Goal: Information Seeking & Learning: Learn about a topic

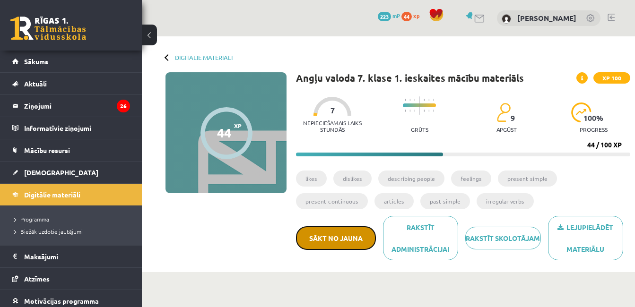
click at [356, 244] on button "Sākt no jauna" at bounding box center [336, 238] width 80 height 24
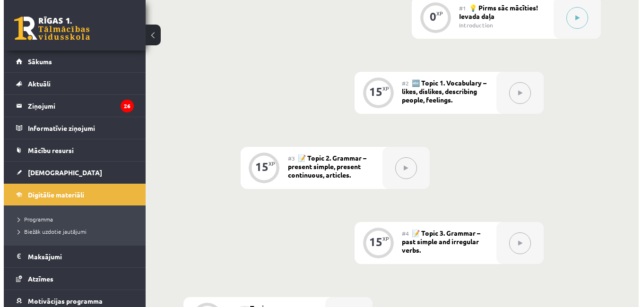
scroll to position [298, 0]
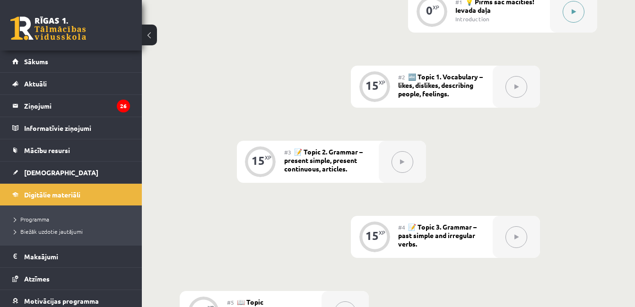
click at [572, 17] on button at bounding box center [574, 12] width 22 height 22
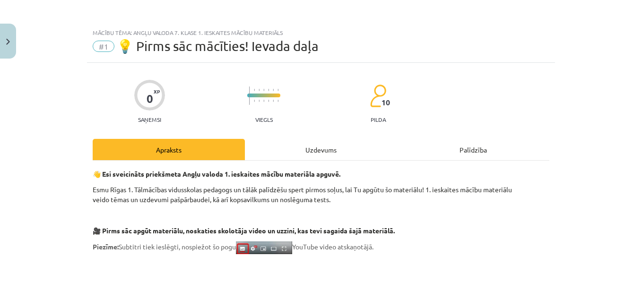
click at [335, 154] on div "Uzdevums" at bounding box center [321, 149] width 152 height 21
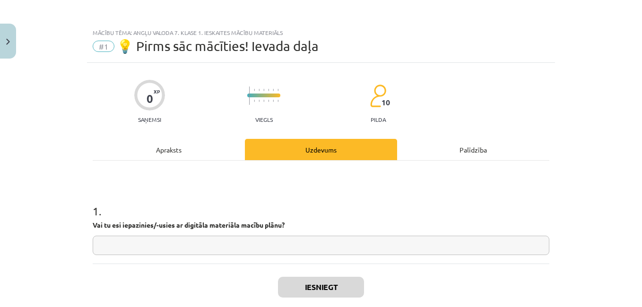
scroll to position [24, 0]
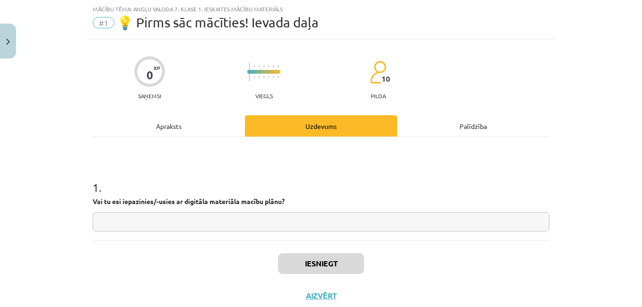
click at [338, 226] on input "text" at bounding box center [321, 221] width 457 height 19
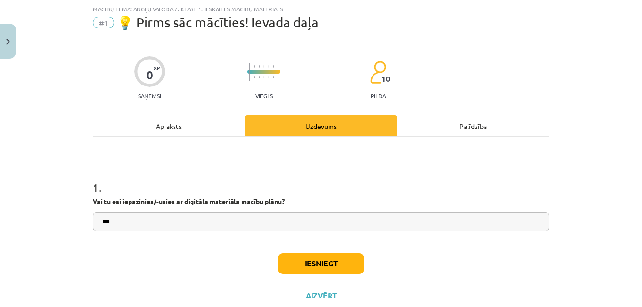
type input "**"
click at [313, 272] on button "Iesniegt" at bounding box center [321, 263] width 86 height 21
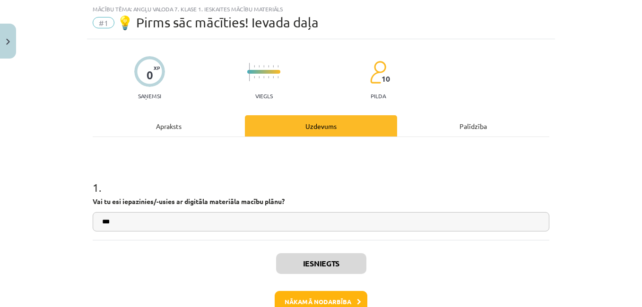
scroll to position [320, 0]
click at [335, 302] on button "Nākamā nodarbība" at bounding box center [321, 302] width 93 height 22
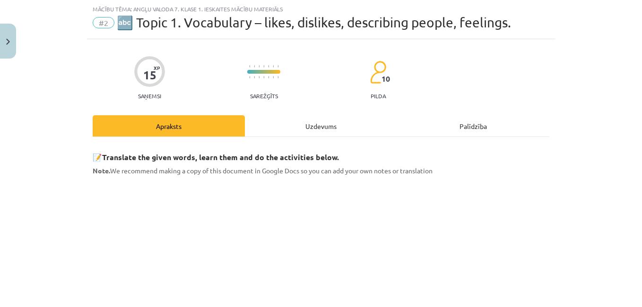
click at [315, 126] on div "Uzdevums" at bounding box center [321, 125] width 152 height 21
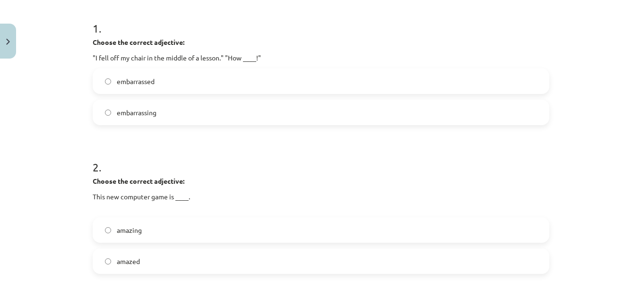
scroll to position [185, 0]
click at [329, 109] on label "embarrassing" at bounding box center [321, 111] width 455 height 24
click at [225, 225] on label "amazing" at bounding box center [321, 229] width 455 height 24
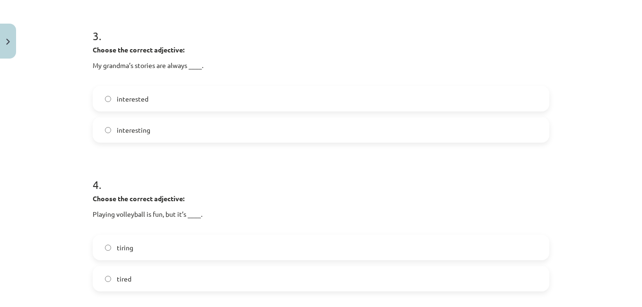
scroll to position [467, 0]
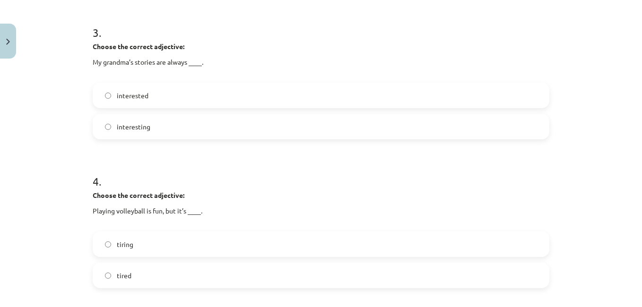
click at [291, 123] on label "interesting" at bounding box center [321, 127] width 455 height 24
click at [203, 240] on label "tiring" at bounding box center [321, 245] width 455 height 24
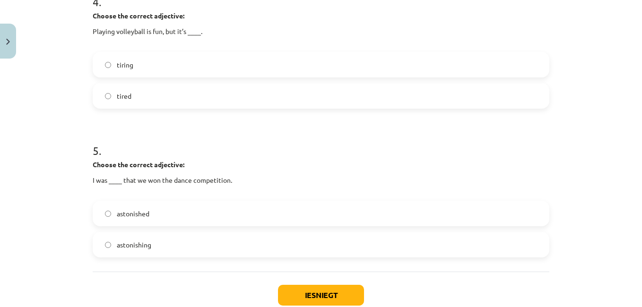
scroll to position [654, 0]
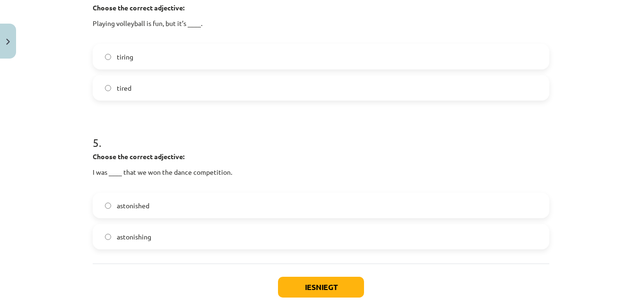
click at [174, 205] on label "astonished" at bounding box center [321, 206] width 455 height 24
click at [309, 287] on button "Iesniegt" at bounding box center [321, 287] width 86 height 21
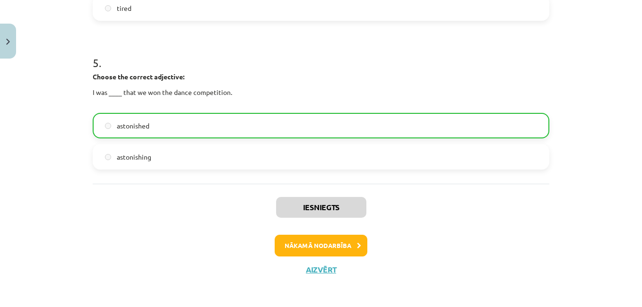
scroll to position [736, 0]
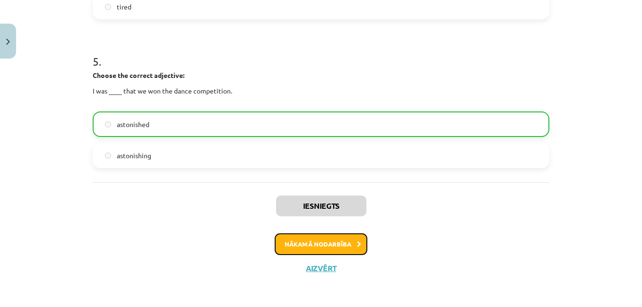
click at [335, 241] on button "Nākamā nodarbība" at bounding box center [321, 245] width 93 height 22
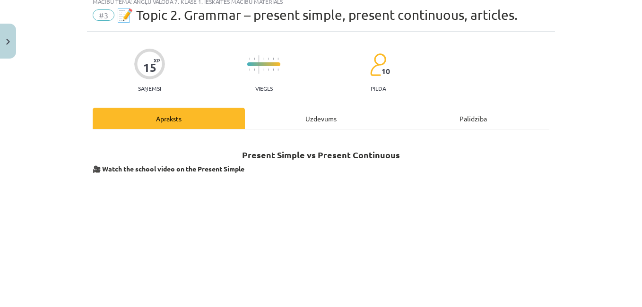
scroll to position [24, 0]
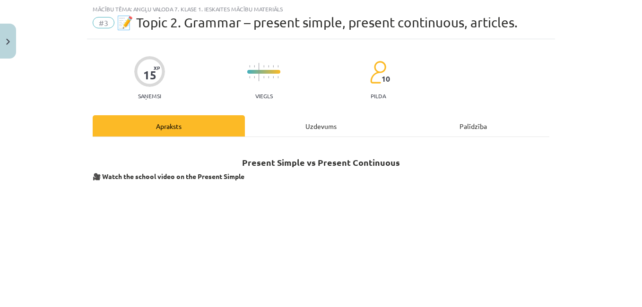
drag, startPoint x: 314, startPoint y: 109, endPoint x: 314, endPoint y: 115, distance: 6.6
click at [314, 121] on div "Uzdevums" at bounding box center [321, 125] width 152 height 21
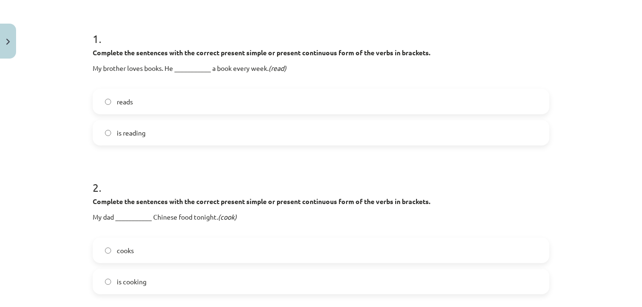
scroll to position [174, 0]
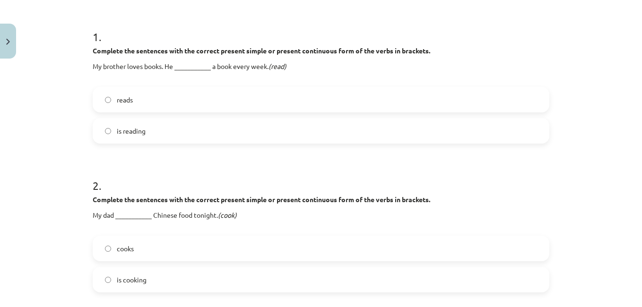
click at [148, 100] on label "reads" at bounding box center [321, 100] width 455 height 24
click at [153, 285] on label "is cooking" at bounding box center [321, 280] width 455 height 24
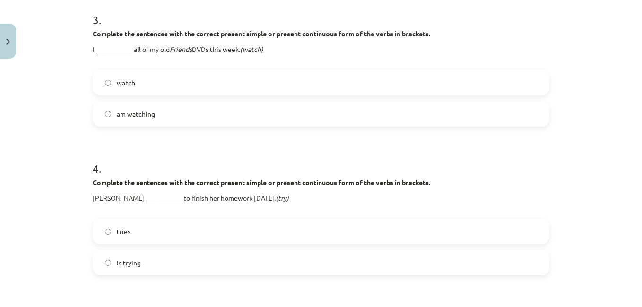
scroll to position [487, 0]
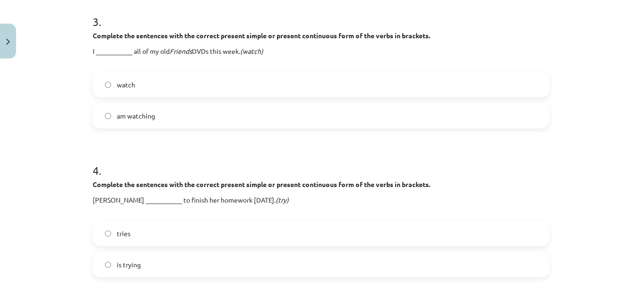
click at [133, 117] on span "am watching" at bounding box center [136, 116] width 38 height 10
click at [144, 267] on label "is trying" at bounding box center [321, 265] width 455 height 24
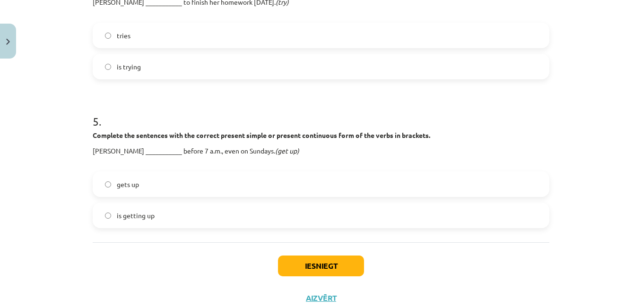
scroll to position [684, 0]
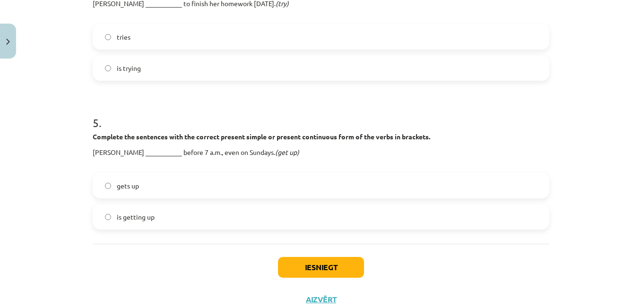
click at [201, 184] on label "gets up" at bounding box center [321, 186] width 455 height 24
click at [309, 269] on button "Iesniegt" at bounding box center [321, 267] width 86 height 21
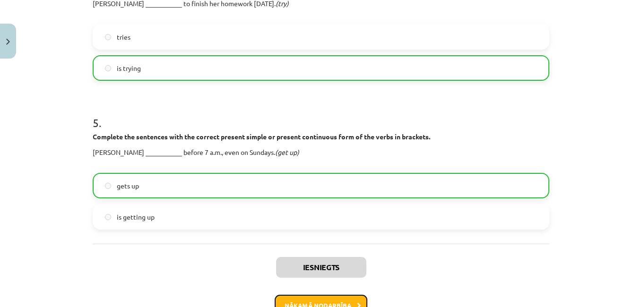
click at [328, 302] on button "Nākamā nodarbība" at bounding box center [321, 306] width 93 height 22
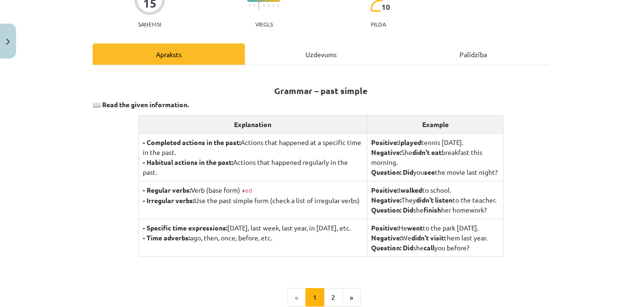
scroll to position [24, 0]
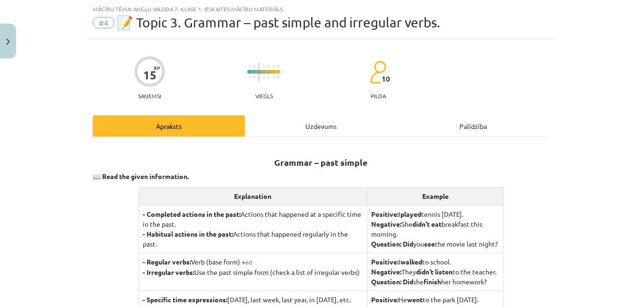
click at [331, 125] on div "Uzdevums" at bounding box center [321, 125] width 152 height 21
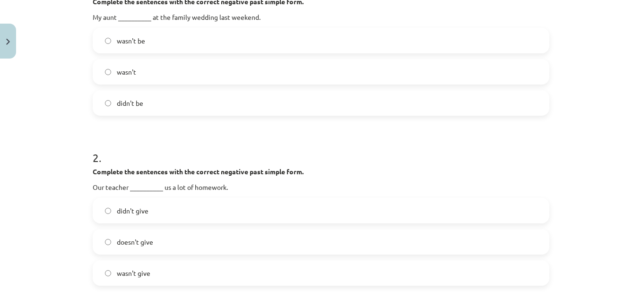
scroll to position [225, 0]
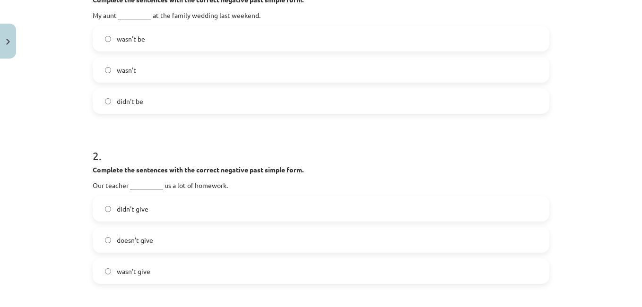
click at [189, 68] on label "wasn't" at bounding box center [321, 70] width 455 height 24
click at [149, 212] on label "didn't give" at bounding box center [321, 209] width 455 height 24
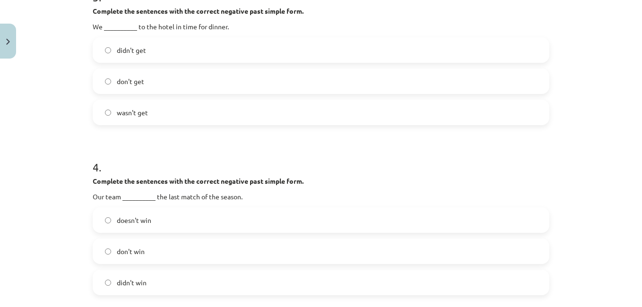
scroll to position [556, 0]
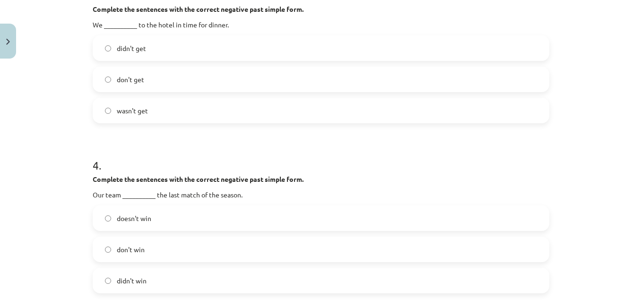
click at [225, 50] on label "didn't get" at bounding box center [321, 48] width 455 height 24
click at [159, 275] on label "didn't win" at bounding box center [321, 281] width 455 height 24
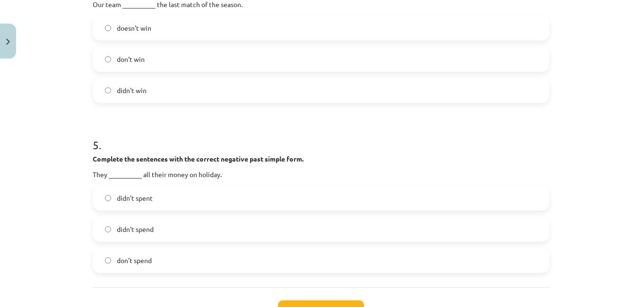
scroll to position [823, 0]
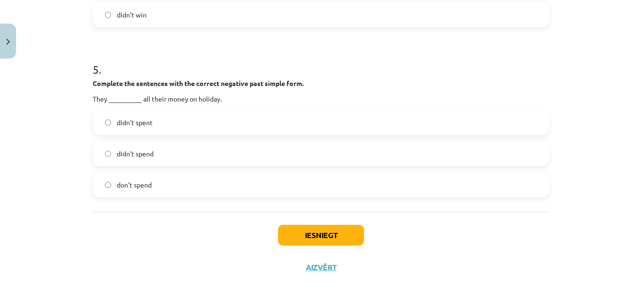
click at [117, 151] on span "didn't spend" at bounding box center [135, 154] width 37 height 10
click at [321, 240] on button "Iesniegt" at bounding box center [321, 235] width 86 height 21
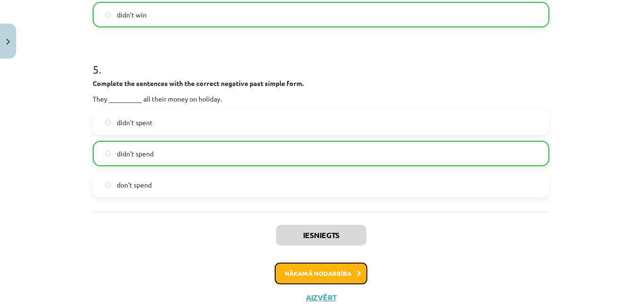
click at [318, 273] on button "Nākamā nodarbība" at bounding box center [321, 274] width 93 height 22
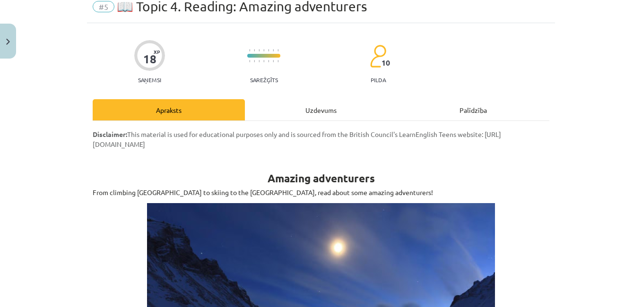
scroll to position [24, 0]
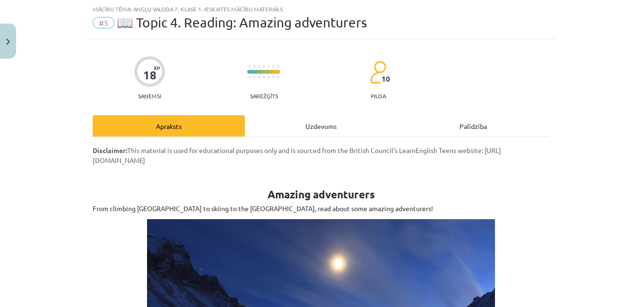
click at [321, 130] on div "Uzdevums" at bounding box center [321, 125] width 152 height 21
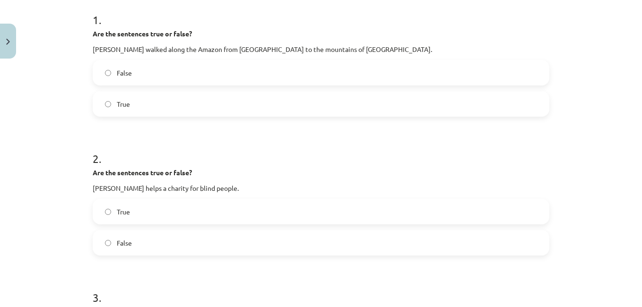
scroll to position [186, 0]
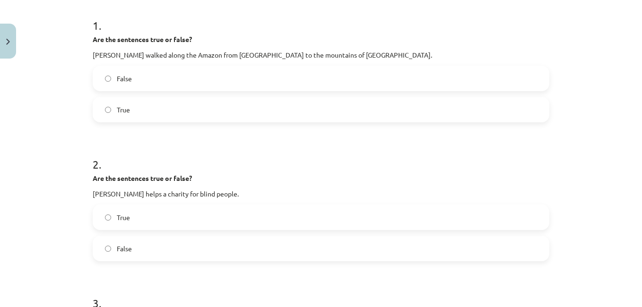
click at [140, 74] on label "False" at bounding box center [321, 79] width 455 height 24
click at [124, 217] on span "True" at bounding box center [123, 218] width 13 height 10
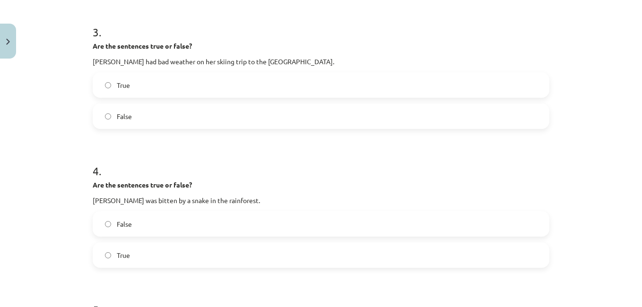
scroll to position [446, 0]
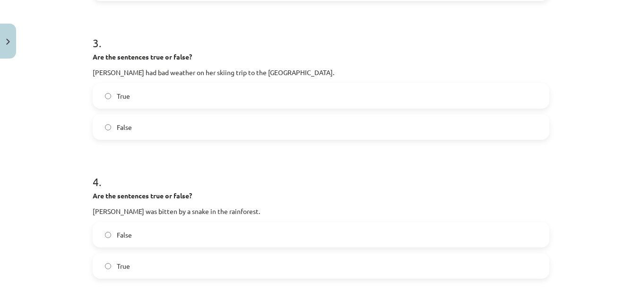
click at [233, 104] on label "True" at bounding box center [321, 96] width 455 height 24
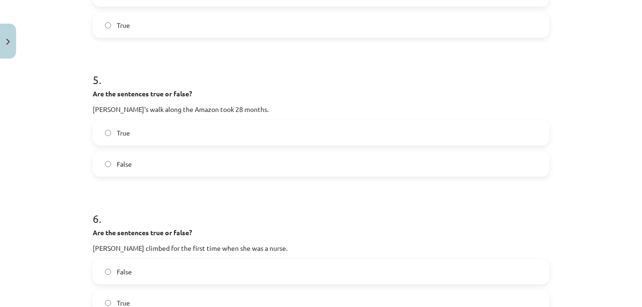
scroll to position [686, 0]
click at [299, 155] on label "False" at bounding box center [321, 166] width 455 height 24
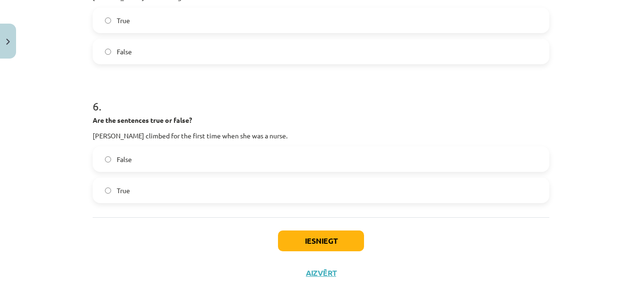
scroll to position [806, 0]
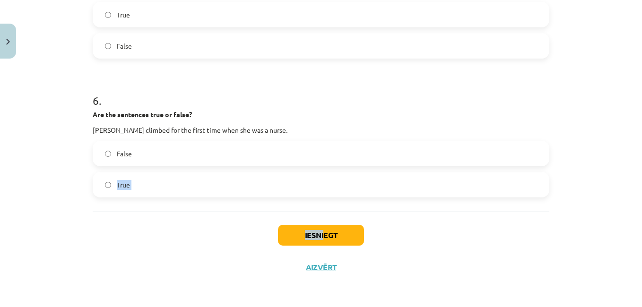
drag, startPoint x: 327, startPoint y: 153, endPoint x: 321, endPoint y: 234, distance: 82.0
click at [321, 234] on button "Iesniegt" at bounding box center [321, 235] width 86 height 21
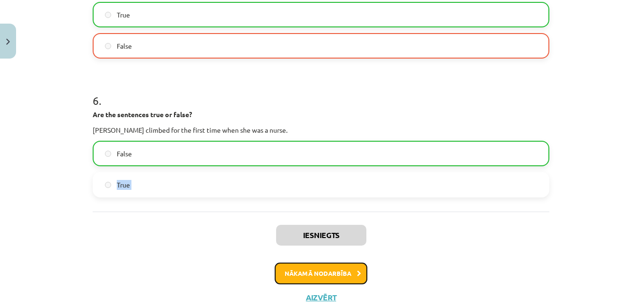
click at [314, 277] on button "Nākamā nodarbība" at bounding box center [321, 274] width 93 height 22
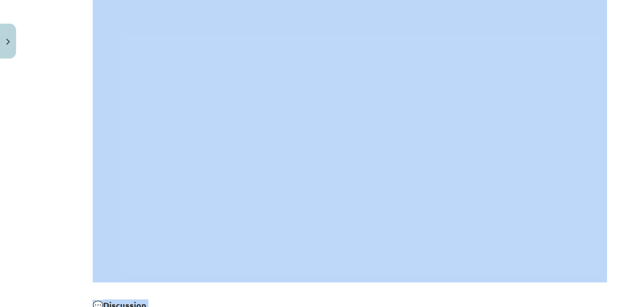
scroll to position [24, 0]
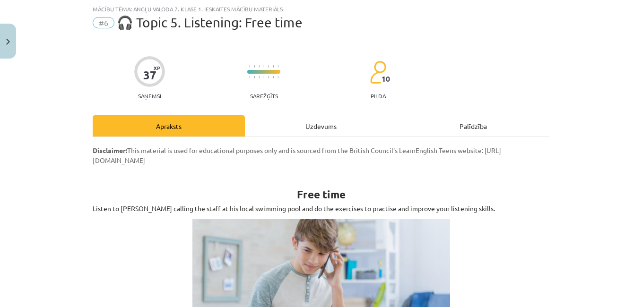
click at [278, 121] on div "Uzdevums" at bounding box center [321, 125] width 152 height 21
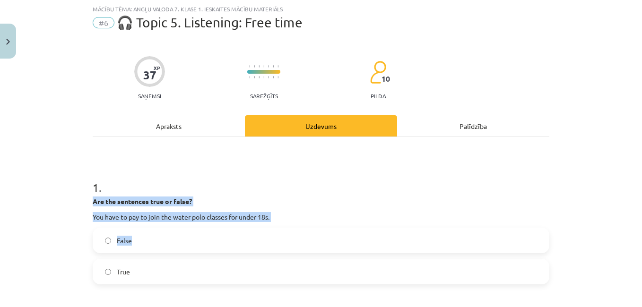
drag, startPoint x: 133, startPoint y: 250, endPoint x: 402, endPoint y: 164, distance: 282.7
click at [288, 251] on label "False" at bounding box center [321, 241] width 455 height 24
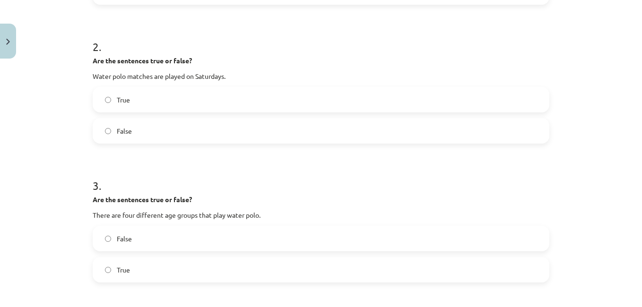
scroll to position [316, 0]
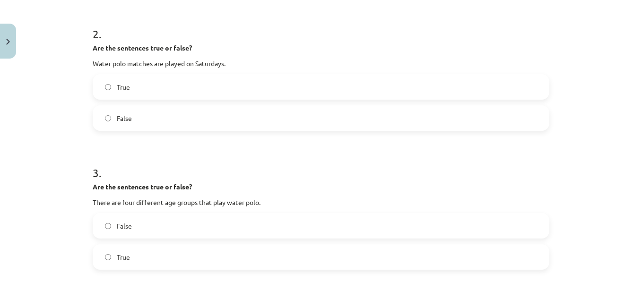
click at [399, 97] on label "True" at bounding box center [321, 87] width 455 height 24
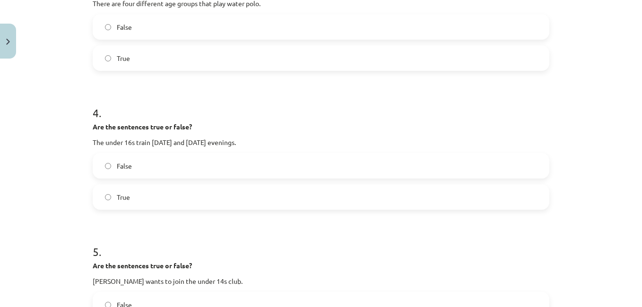
scroll to position [471, 0]
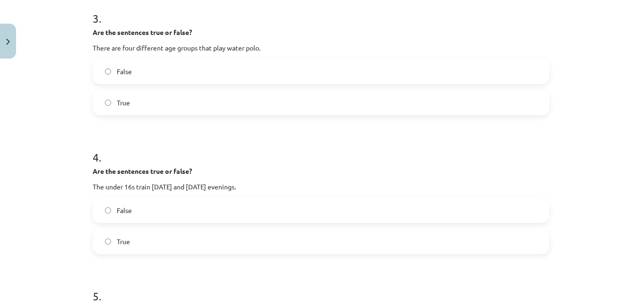
click at [494, 100] on label "True" at bounding box center [321, 103] width 455 height 24
click at [424, 215] on label "False" at bounding box center [321, 211] width 455 height 24
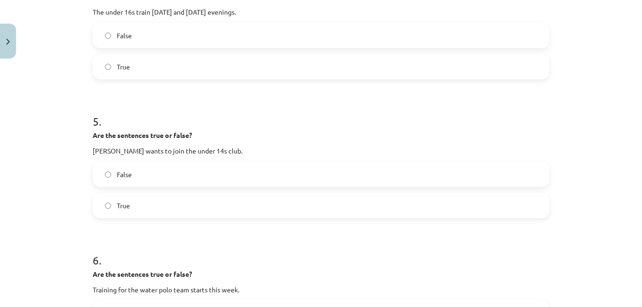
scroll to position [717, 0]
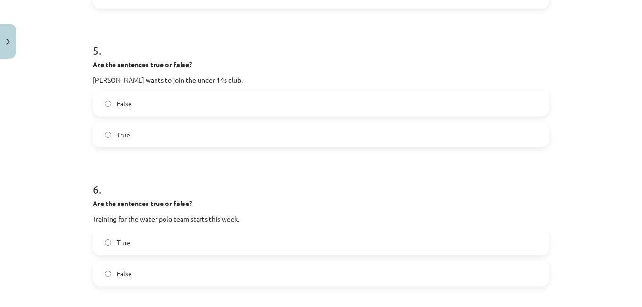
click at [412, 132] on label "True" at bounding box center [321, 135] width 455 height 24
click at [266, 245] on label "True" at bounding box center [321, 243] width 455 height 24
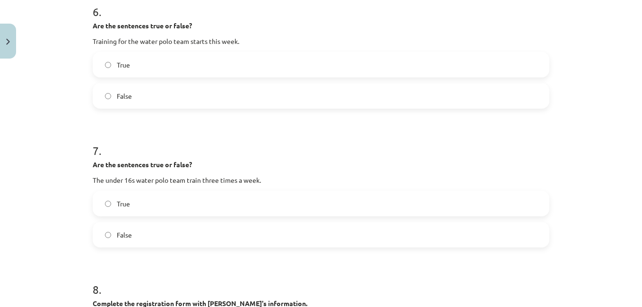
scroll to position [892, 0]
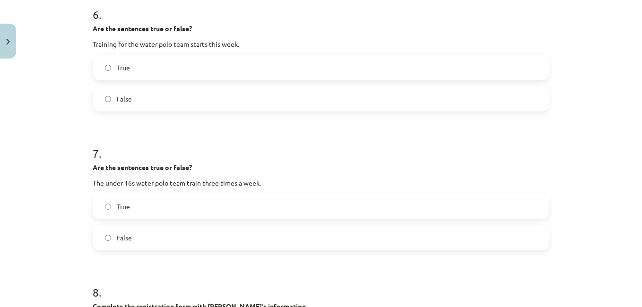
drag, startPoint x: 463, startPoint y: 217, endPoint x: 478, endPoint y: 210, distance: 16.1
click at [463, 216] on label "True" at bounding box center [321, 207] width 455 height 24
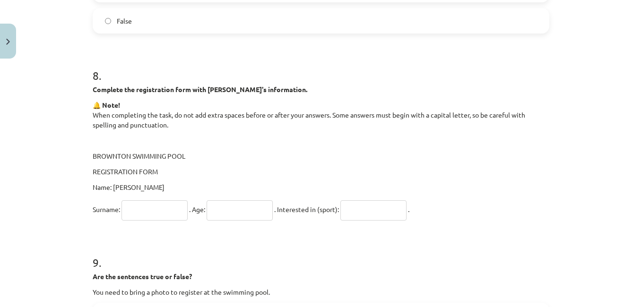
scroll to position [1119, 0]
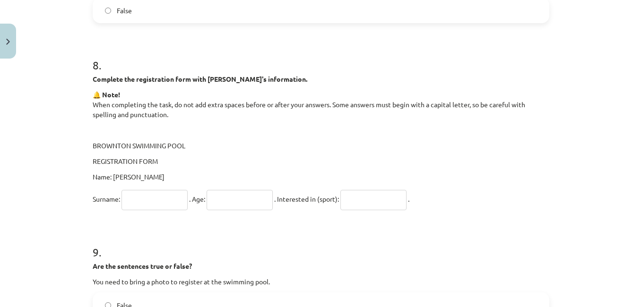
click at [139, 195] on input "text" at bounding box center [154, 200] width 66 height 20
type input "*********"
click at [246, 204] on input "text" at bounding box center [240, 200] width 66 height 20
type input "*****"
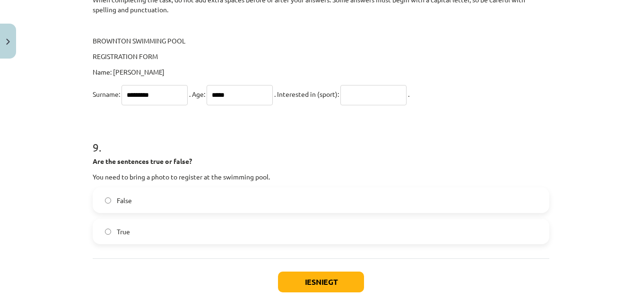
scroll to position [1268, 0]
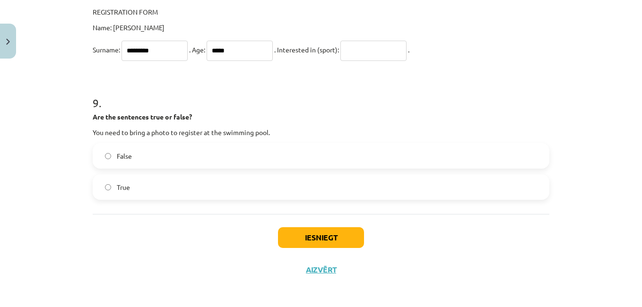
click at [376, 145] on div "9 . Are the sentences true or false? You need to bring a photo to register at t…" at bounding box center [321, 140] width 457 height 120
click at [374, 153] on label "False" at bounding box center [321, 156] width 455 height 24
click at [333, 231] on button "Iesniegt" at bounding box center [321, 237] width 86 height 21
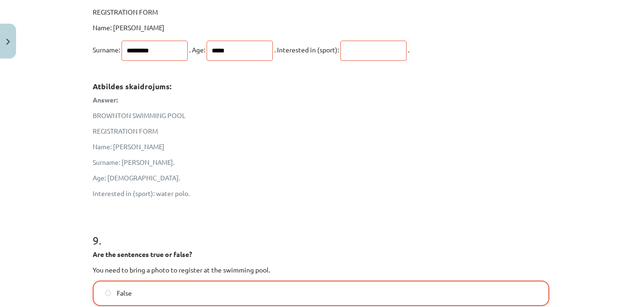
scroll to position [1438, 0]
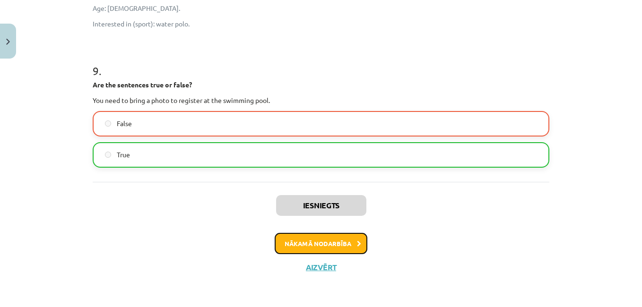
click at [335, 242] on button "Nākamā nodarbība" at bounding box center [321, 244] width 93 height 22
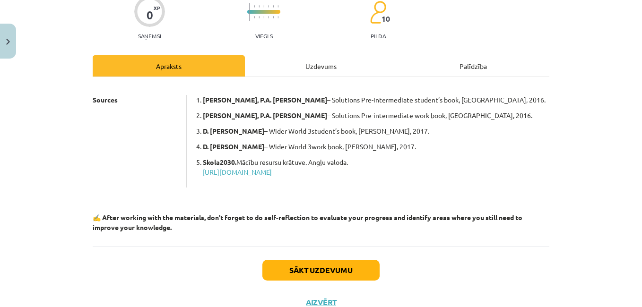
scroll to position [24, 0]
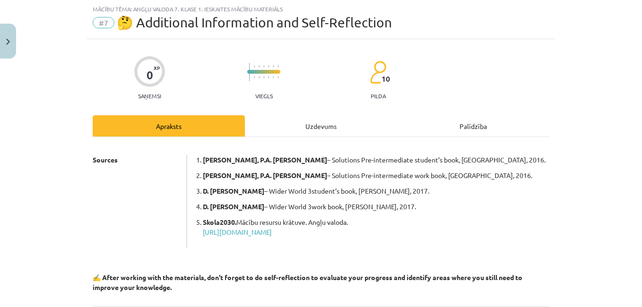
click at [309, 127] on div "Uzdevums" at bounding box center [321, 125] width 152 height 21
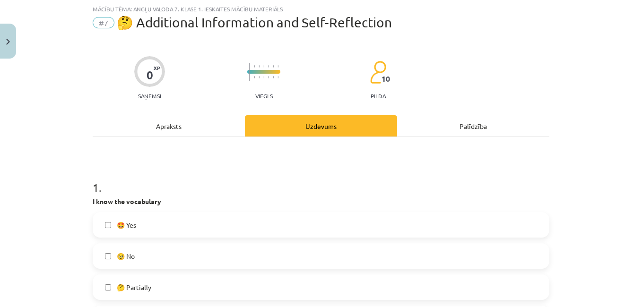
click at [129, 227] on span "🤩 Yes" at bounding box center [126, 225] width 19 height 10
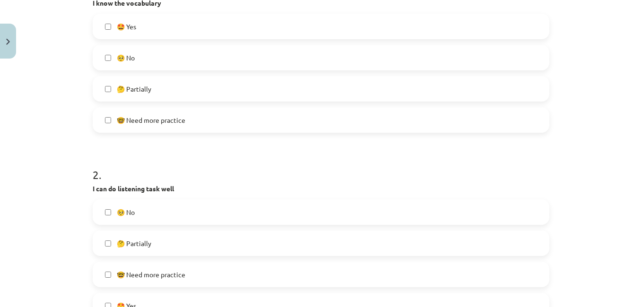
scroll to position [300, 0]
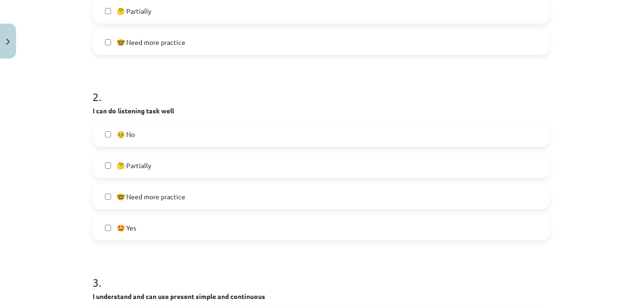
click at [332, 149] on div "🥺 No 🤔 Partially 🤓 Need more practice 🤩 Yes" at bounding box center [321, 180] width 457 height 119
click at [328, 159] on label "🤔 Partially" at bounding box center [321, 166] width 455 height 24
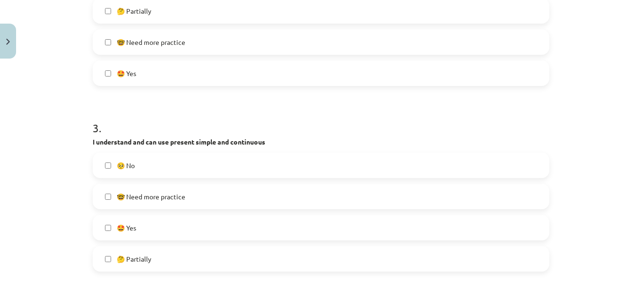
scroll to position [531, 0]
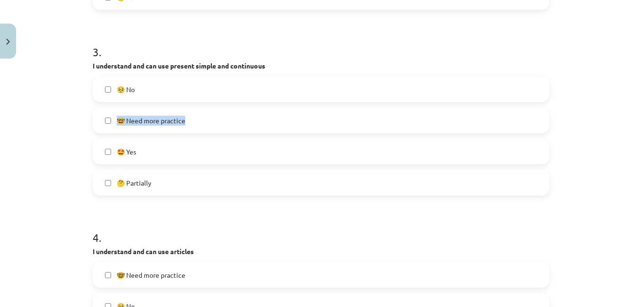
click at [355, 102] on div "🥺 No 🤓 Need more practice 🤩 Yes 🤔 Partially" at bounding box center [321, 136] width 457 height 119
click at [495, 130] on label "🤓 Need more practice" at bounding box center [321, 121] width 455 height 24
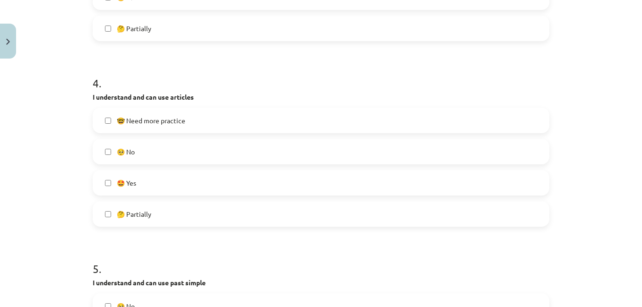
scroll to position [706, 0]
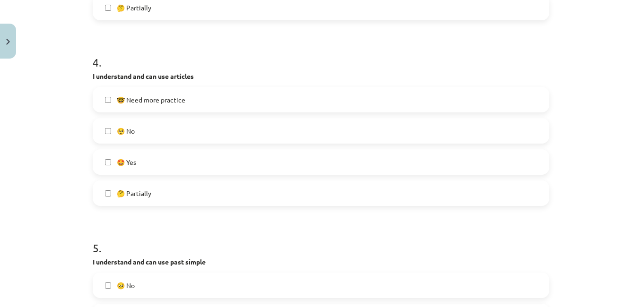
click at [325, 159] on label "🤩 Yes" at bounding box center [321, 162] width 455 height 24
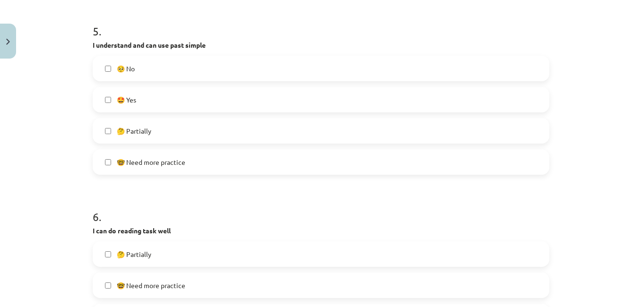
scroll to position [960, 0]
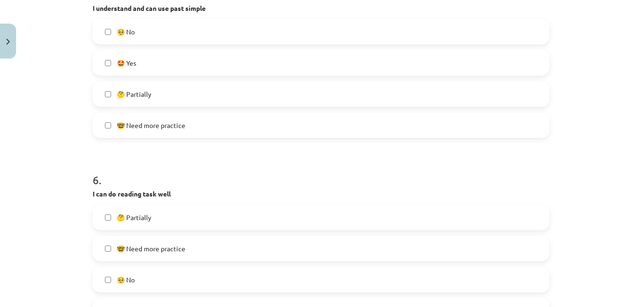
click at [315, 60] on label "🤩 Yes" at bounding box center [321, 63] width 455 height 24
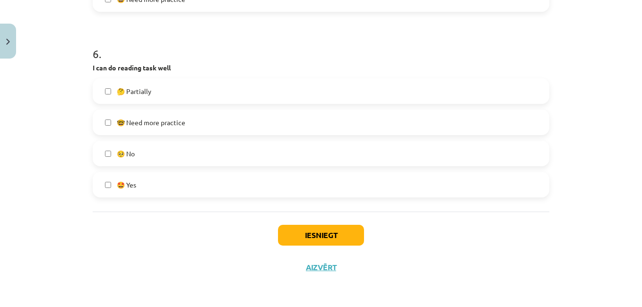
click at [336, 153] on label "🥺 No" at bounding box center [321, 154] width 455 height 24
click at [309, 229] on button "Iesniegt" at bounding box center [321, 235] width 86 height 21
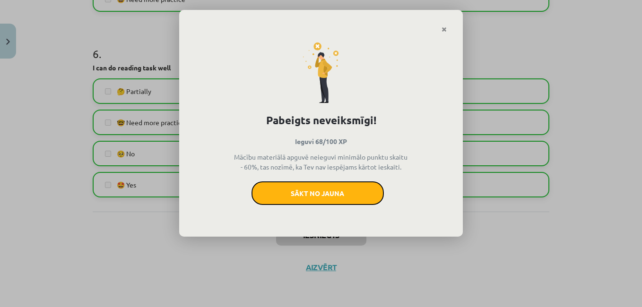
click at [324, 199] on button "Sākt no jauna" at bounding box center [317, 194] width 132 height 24
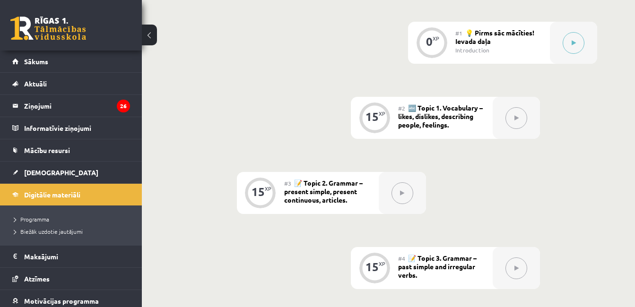
scroll to position [292, 0]
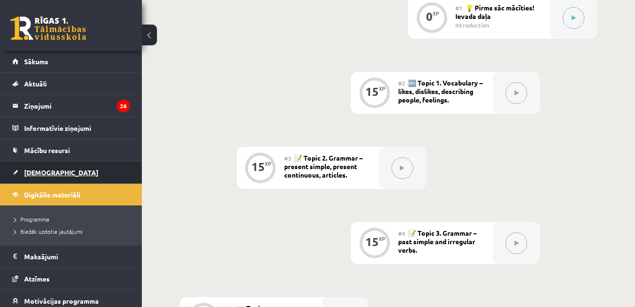
click at [59, 173] on link "[DEMOGRAPHIC_DATA]" at bounding box center [71, 173] width 118 height 22
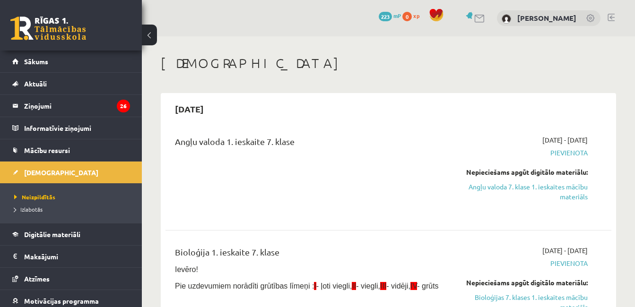
click at [571, 155] on span "Pievienota" at bounding box center [523, 153] width 128 height 10
click at [565, 149] on span "Pievienota" at bounding box center [523, 153] width 128 height 10
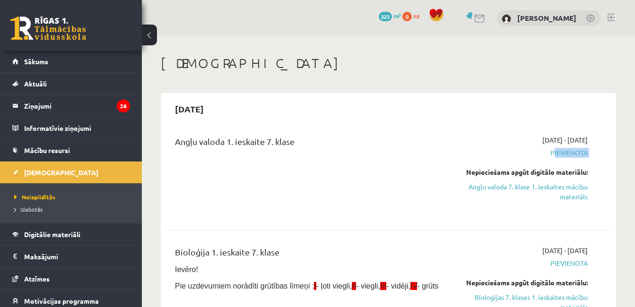
click at [565, 149] on span "Pievienota" at bounding box center [523, 153] width 128 height 10
drag, startPoint x: 565, startPoint y: 149, endPoint x: 554, endPoint y: 191, distance: 43.1
click at [554, 191] on link "Angļu valoda 7. klase 1. ieskaites mācību materiāls" at bounding box center [523, 192] width 128 height 20
click at [509, 189] on link "Angļu valoda 7. klase 1. ieskaites mācību materiāls" at bounding box center [523, 192] width 128 height 20
